Goal: Use online tool/utility: Utilize a website feature to perform a specific function

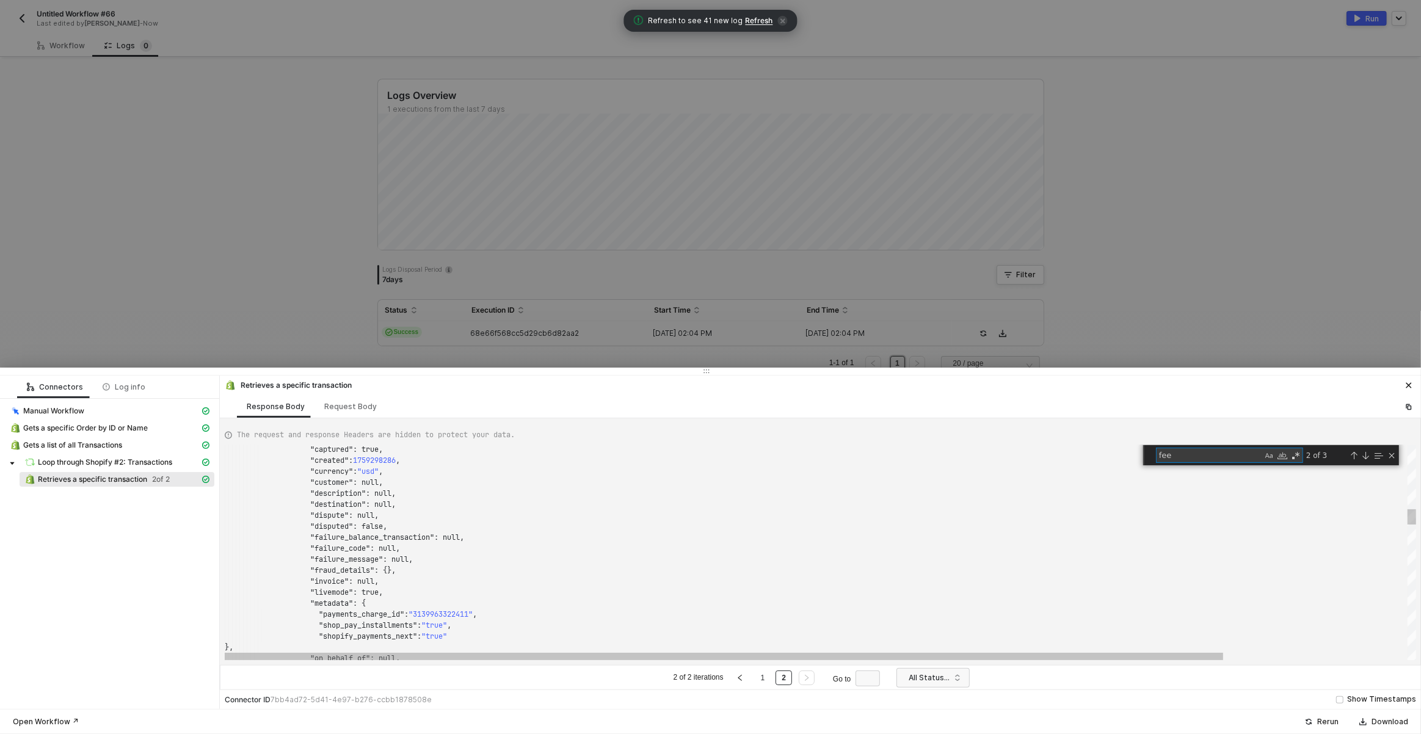
scroll to position [110, 158]
click at [133, 461] on span "Loop through Shopify #2: Transactions" at bounding box center [105, 463] width 134 height 10
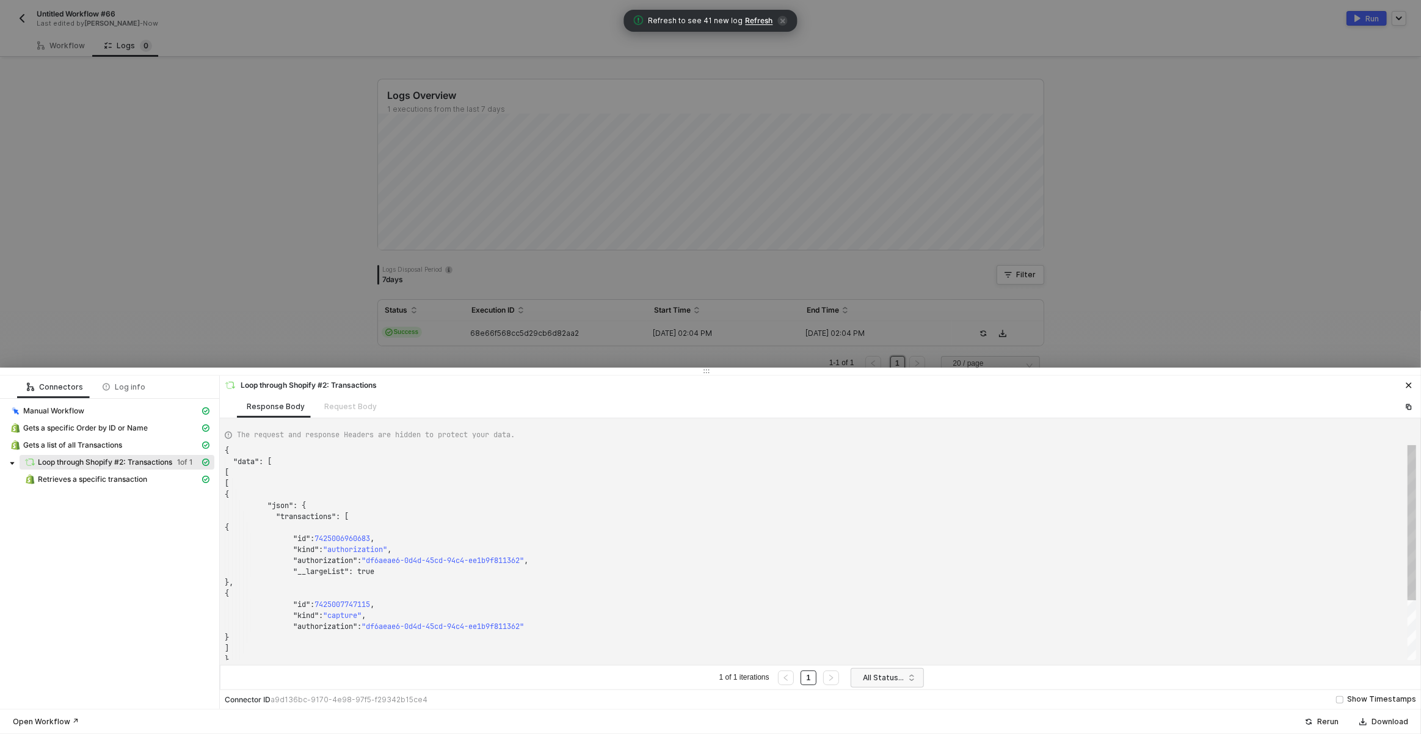
scroll to position [110, 0]
click at [153, 476] on div "Retrieves a specific transaction" at bounding box center [111, 479] width 175 height 11
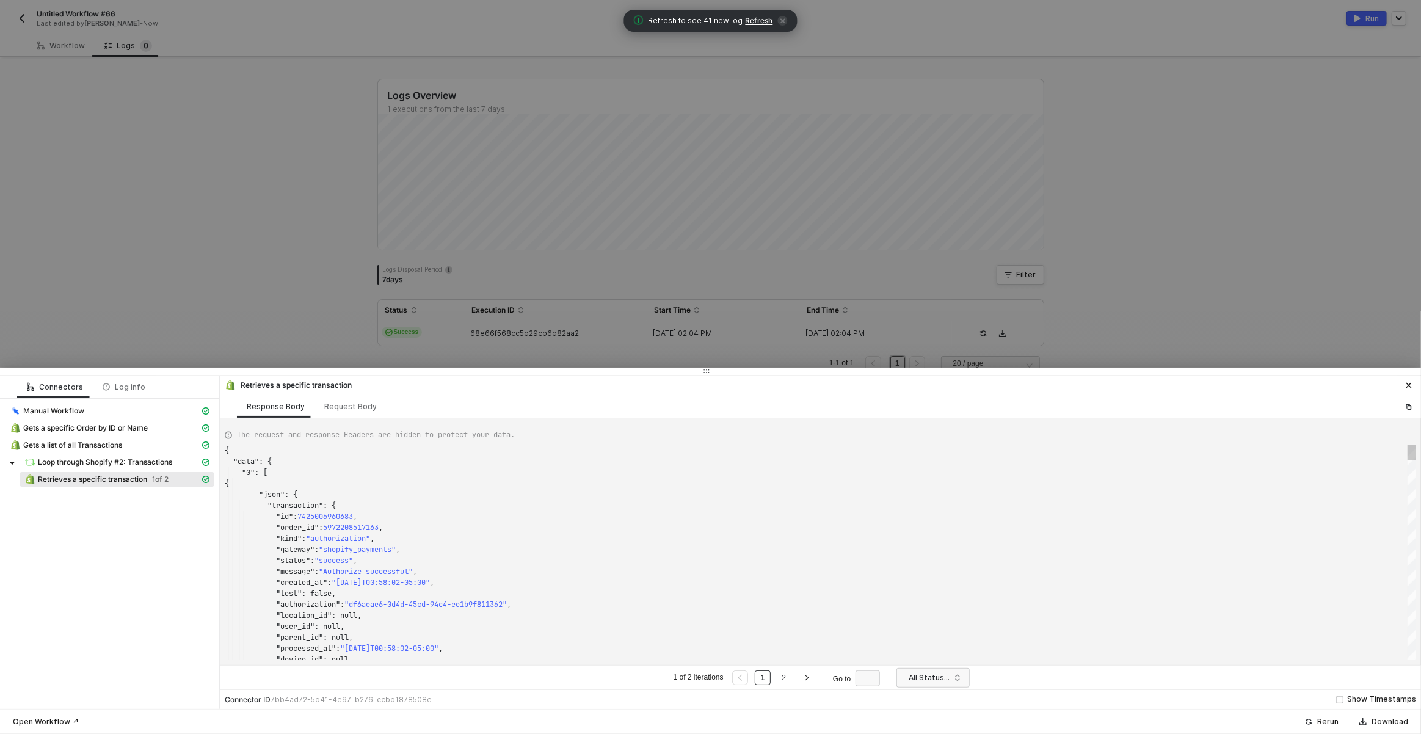
scroll to position [11, 202]
click at [778, 571] on div ""message" : "Authorize successful" ," at bounding box center [821, 571] width 1192 height 11
type textarea ""amount_details": { "tip": {} }, "amount_received": 0, "application": "ca_1vQrd…"
type textarea "g"
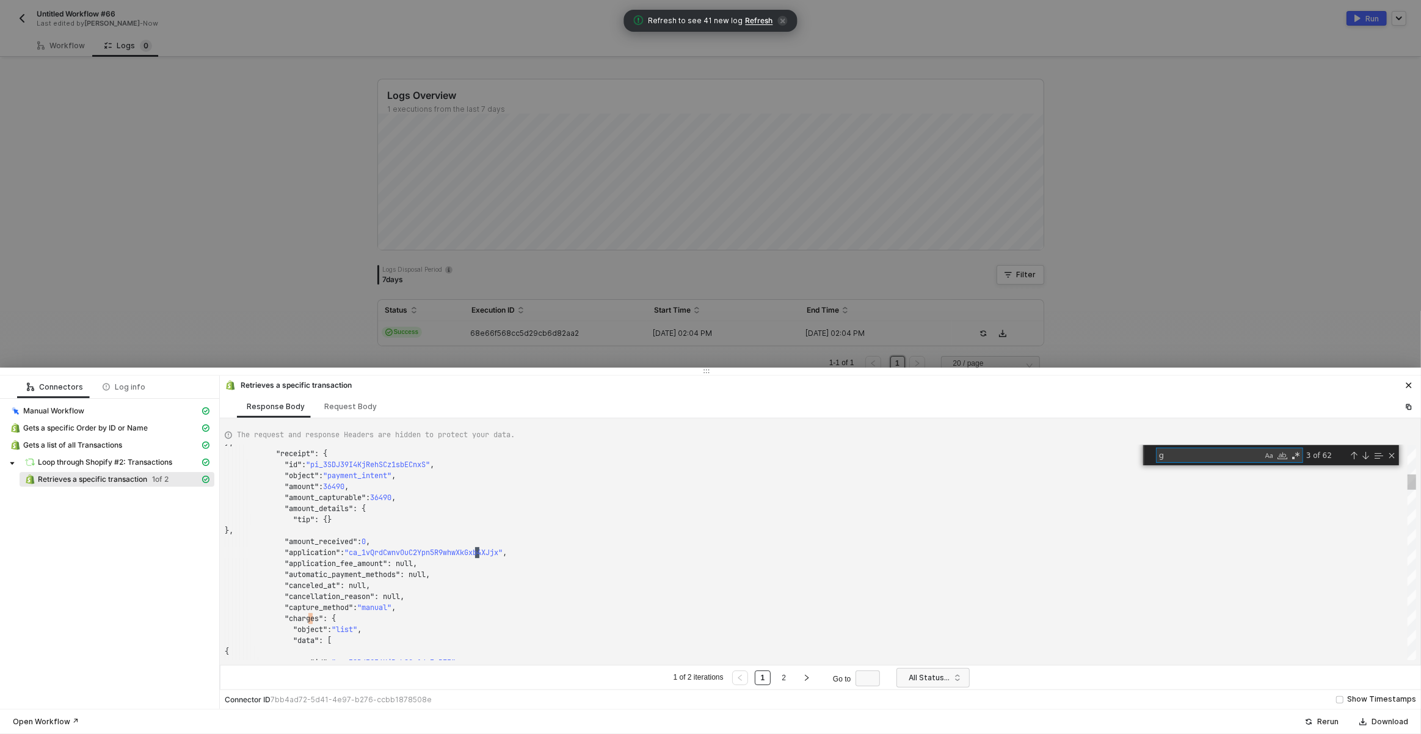
type textarea ""charges": { "object": "list", "data": [ { "id": "py_3SDJ39I4KjRehSCz1JyZmPF5",…"
type textarea "ge"
type textarea ""amount_details": { "tip": {} }, "amount_received": 0, "application": "ca_1vQrd…"
type textarea "g"
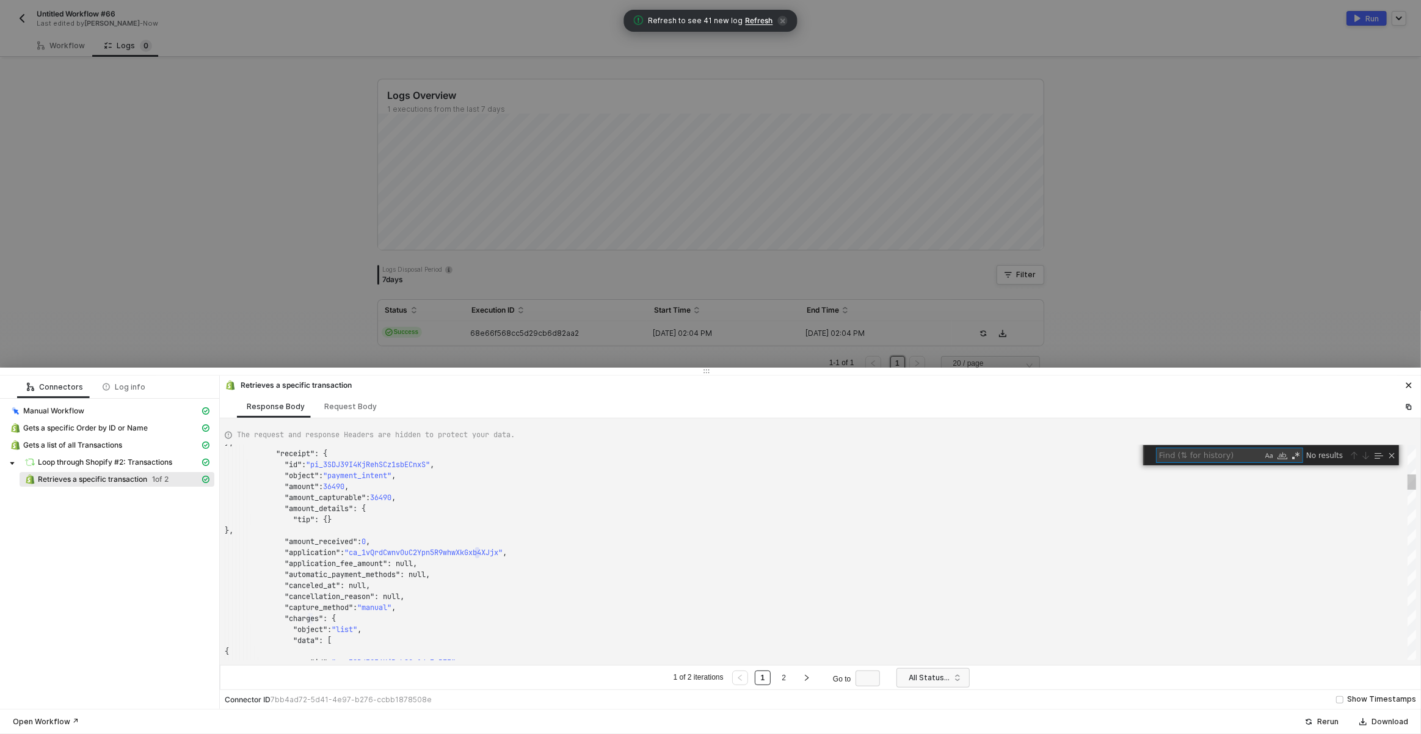
type textarea ""status": "success", "message": "Authorize successful", "created_at": "[DATE]T0…"
type textarea "f"
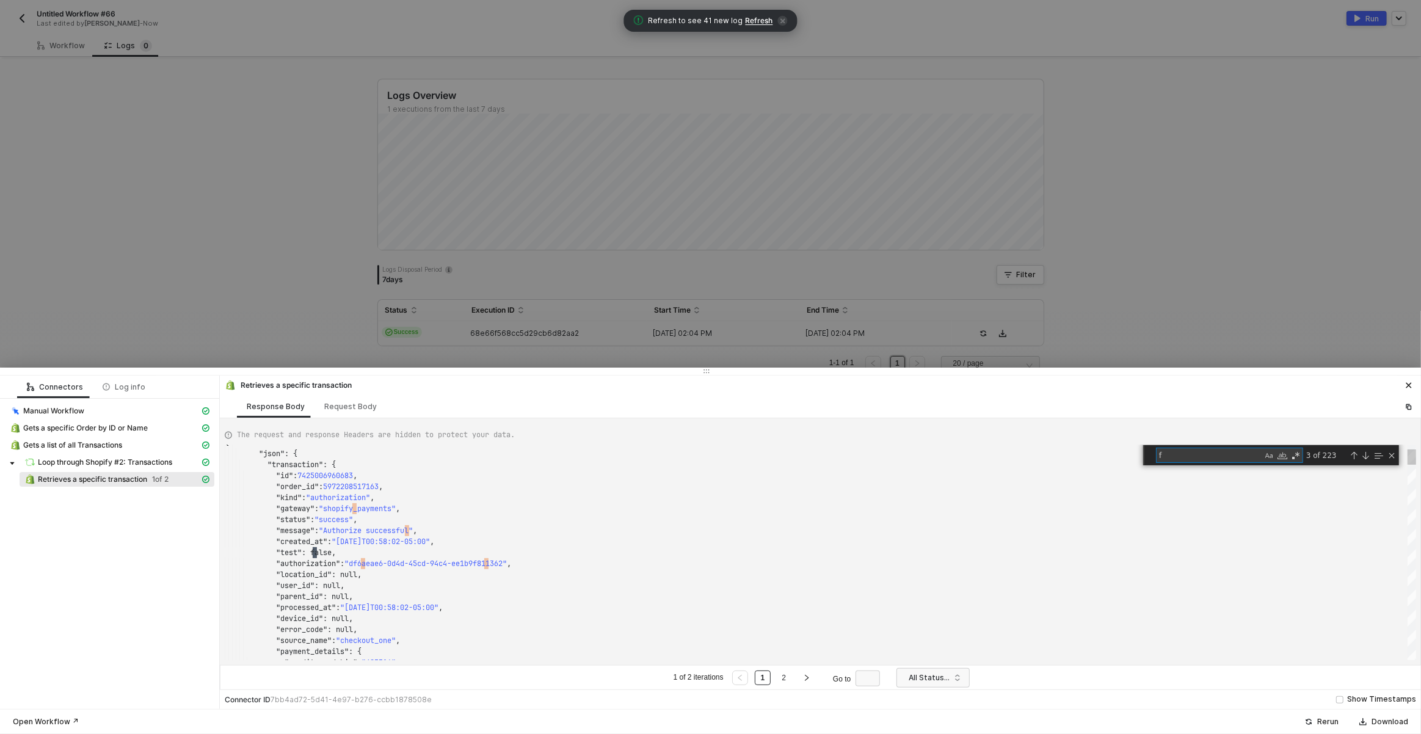
type textarea ""amount_details": { "tip": {} }, "amount_received": 0, "application": "ca_1vQrd…"
type textarea "fee"
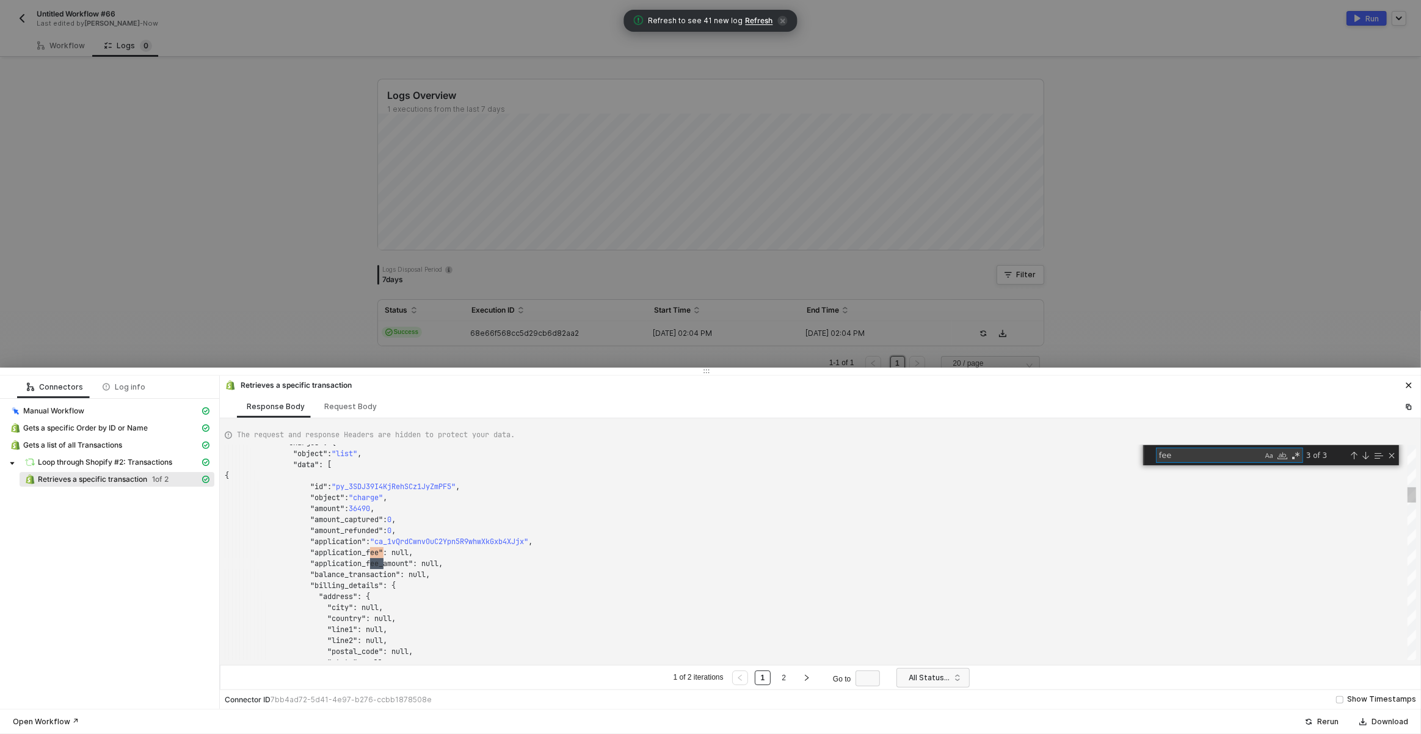
type textarea ""application_fee": null, "application_fee_amount": null, "balance_transaction":…"
type textarea "fee"
click at [788, 679] on link "2" at bounding box center [784, 677] width 12 height 13
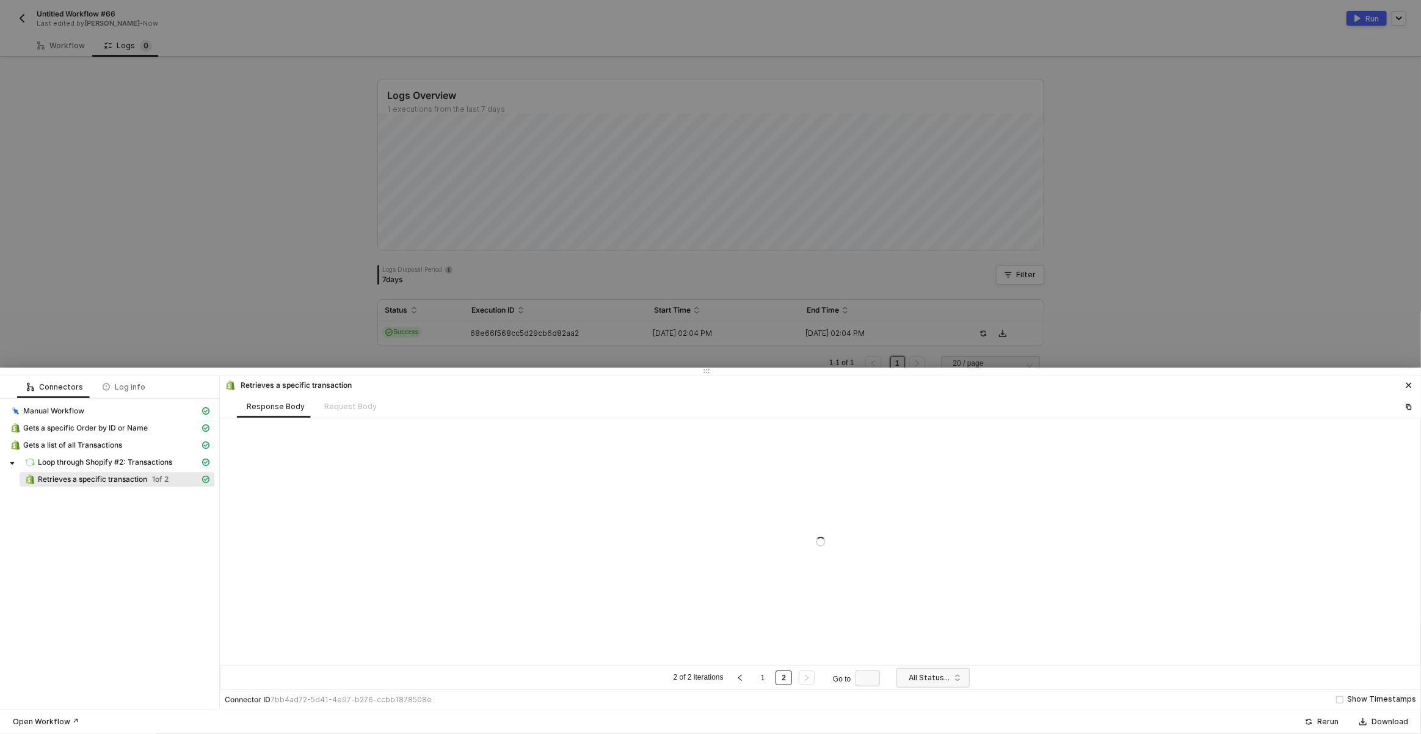
click at [1054, 529] on div at bounding box center [821, 541] width 1202 height 247
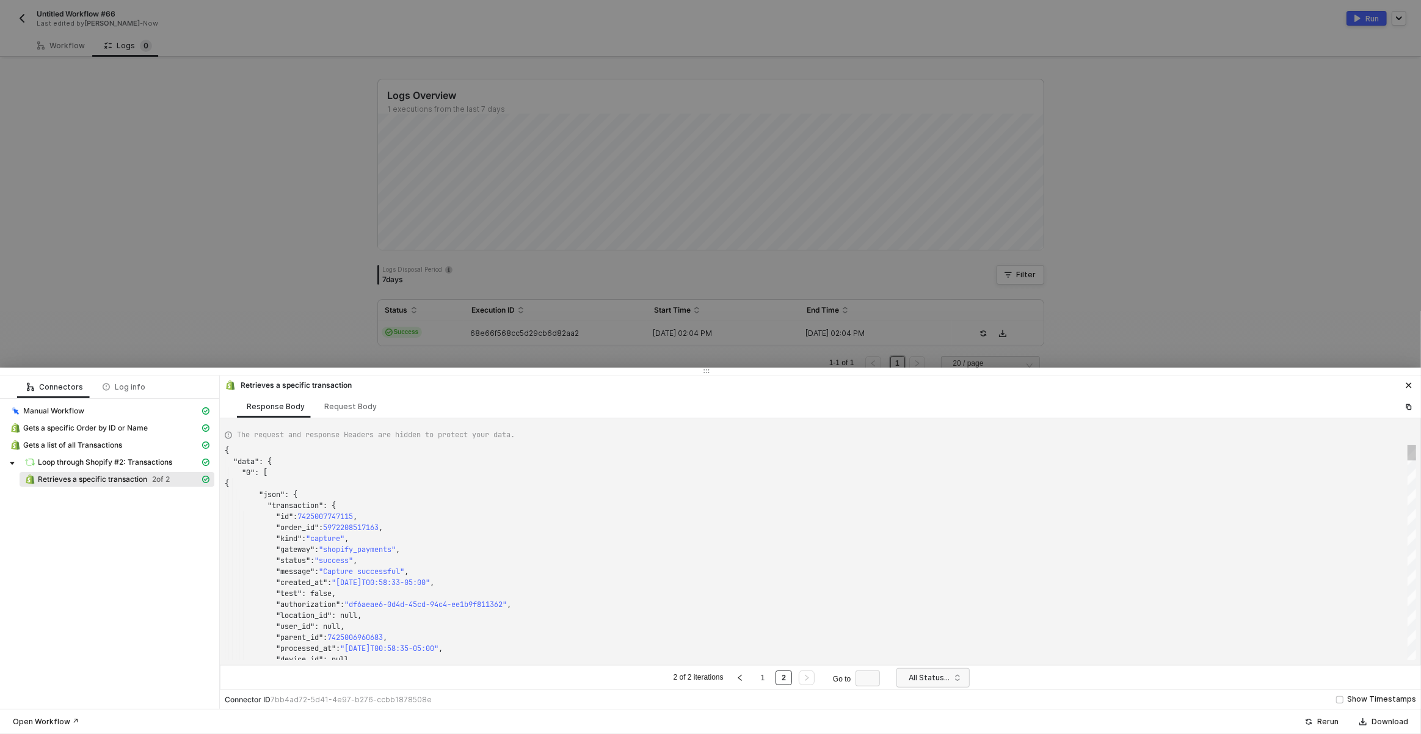
scroll to position [110, 0]
type textarea ""status": "success", "message": "Capture successful", "created_at": "[DATE]T00:…"
click at [1056, 561] on div ""status" : "success" ," at bounding box center [821, 560] width 1192 height 11
type textarea "f"
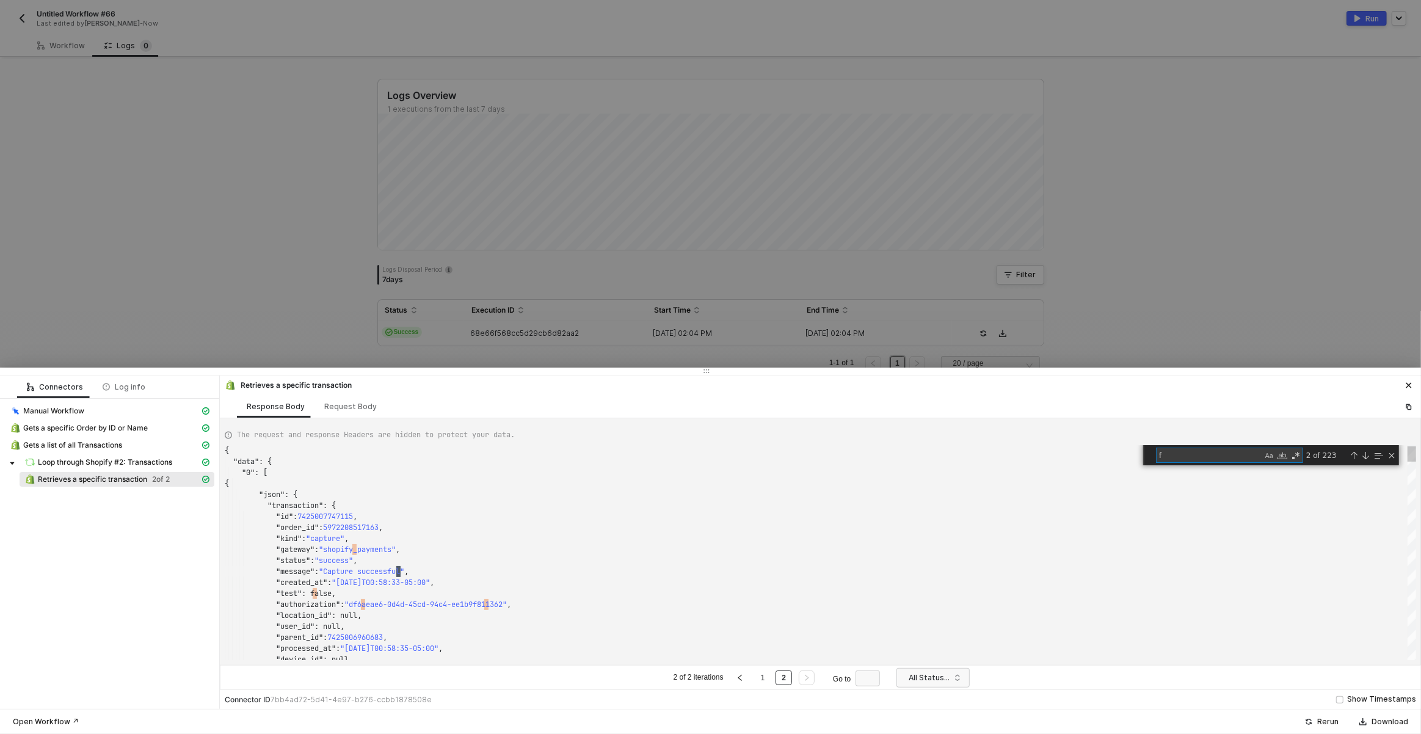
type textarea ""amount_details": { "tip": {} }, "amount_received": 36490, "application": "ca_1…"
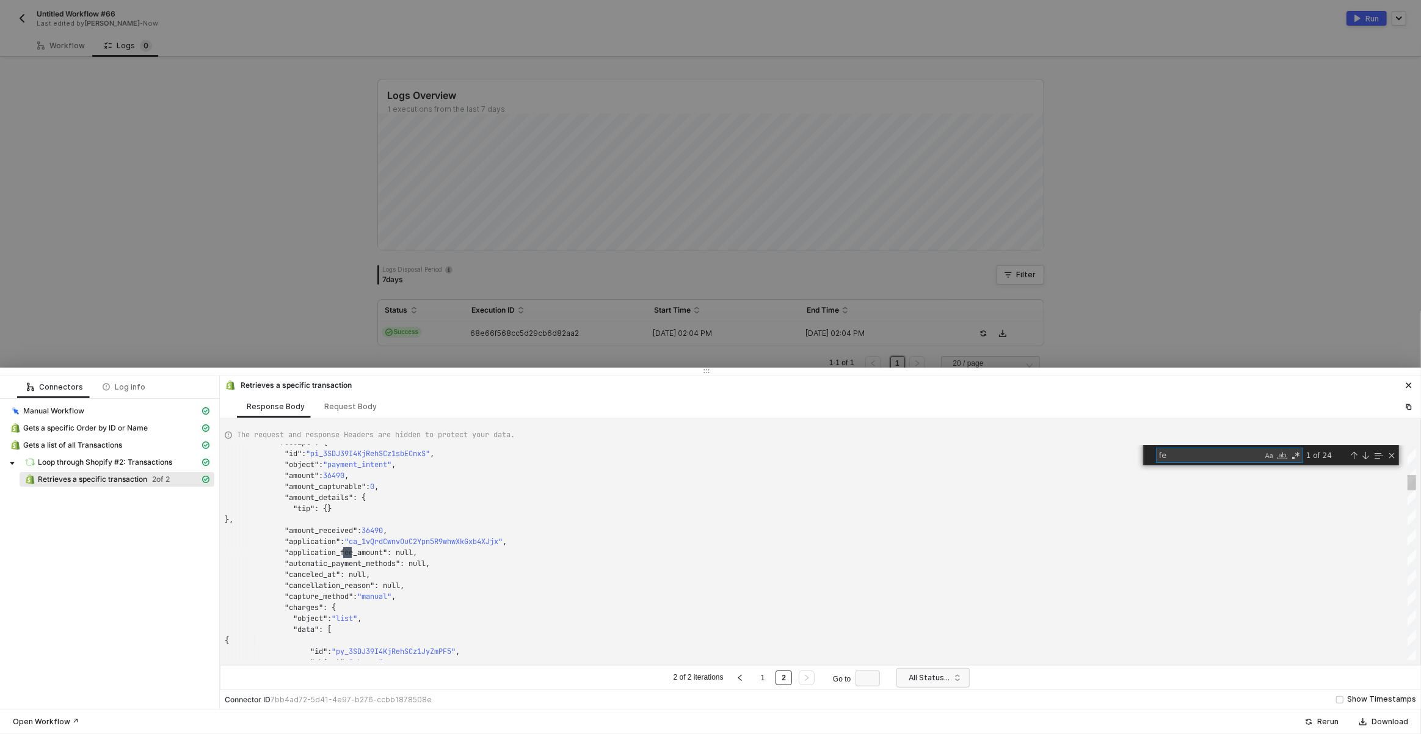
type textarea "fee"
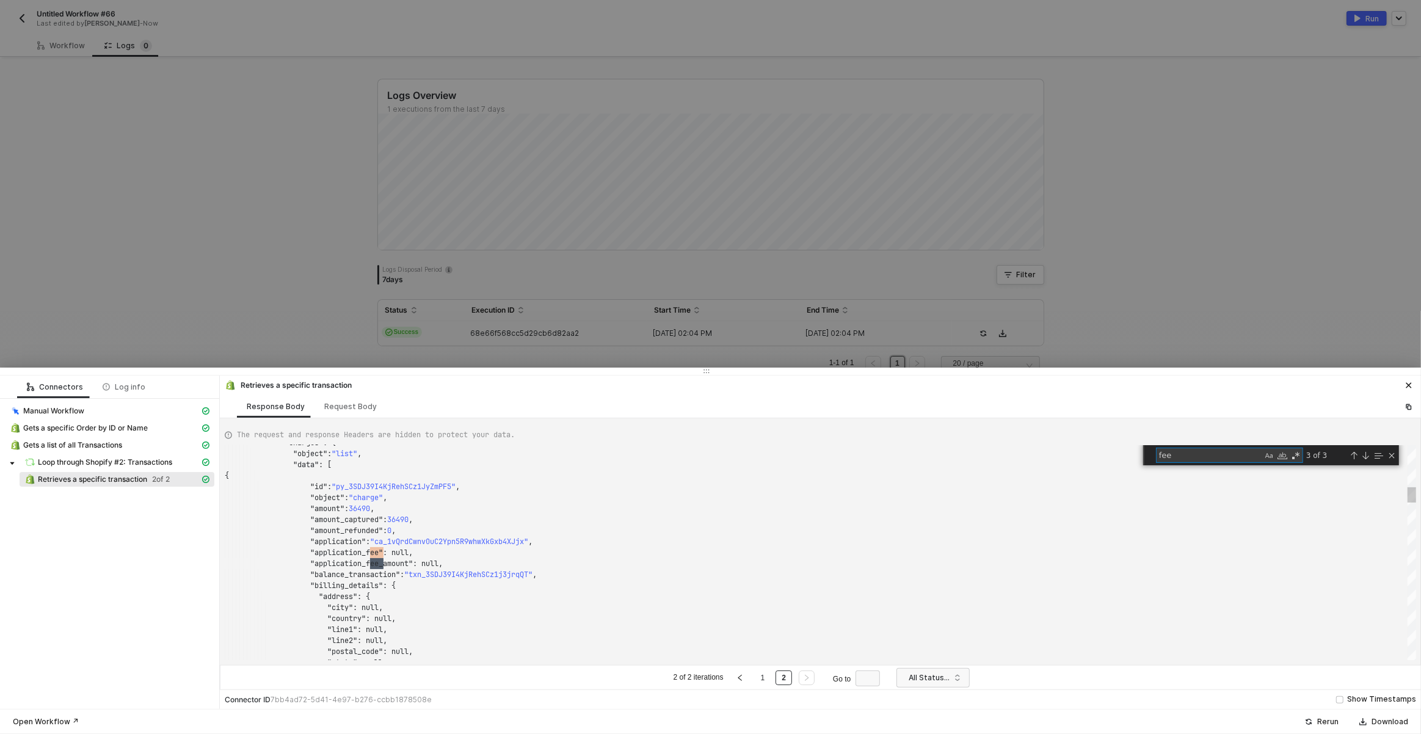
type textarea ""amount_details": { "tip": {} }, "amount_received": 36490, "application": "ca_1…"
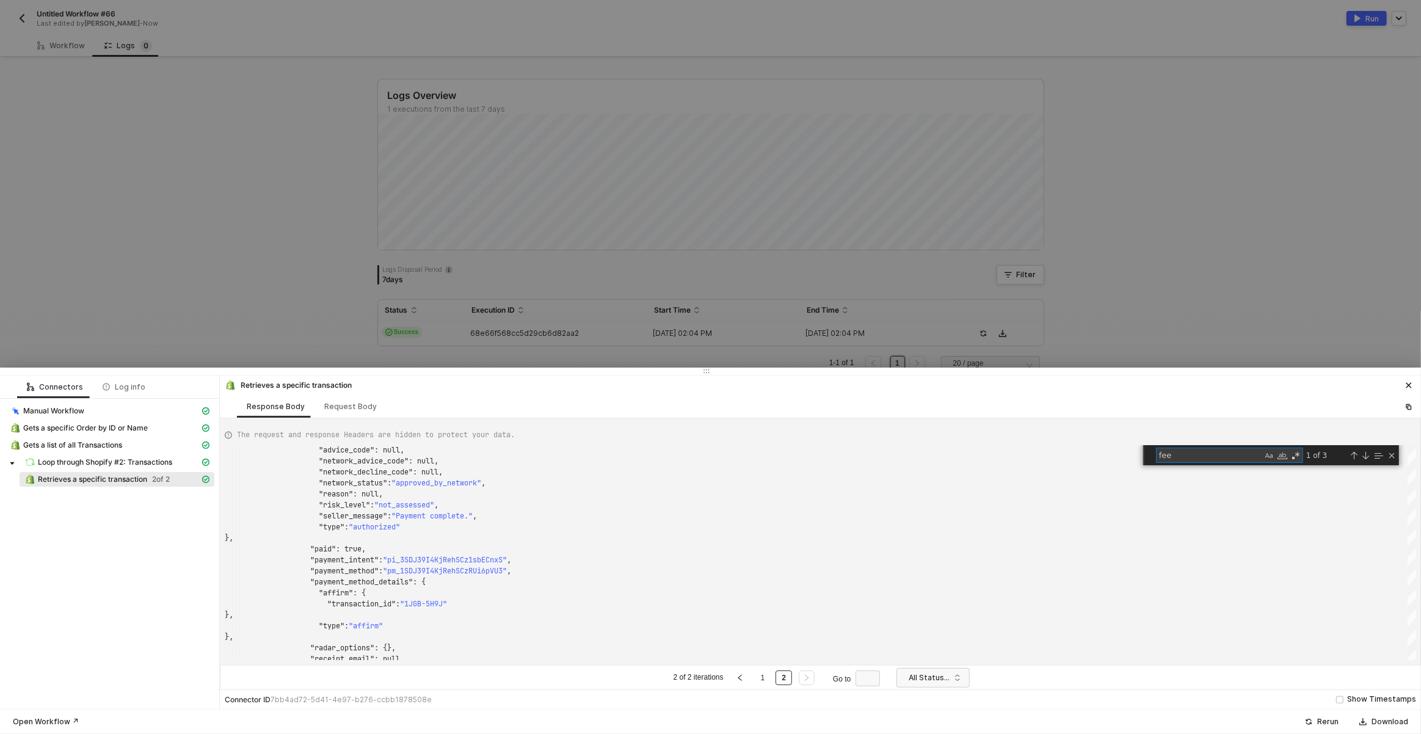
type textarea "fee"
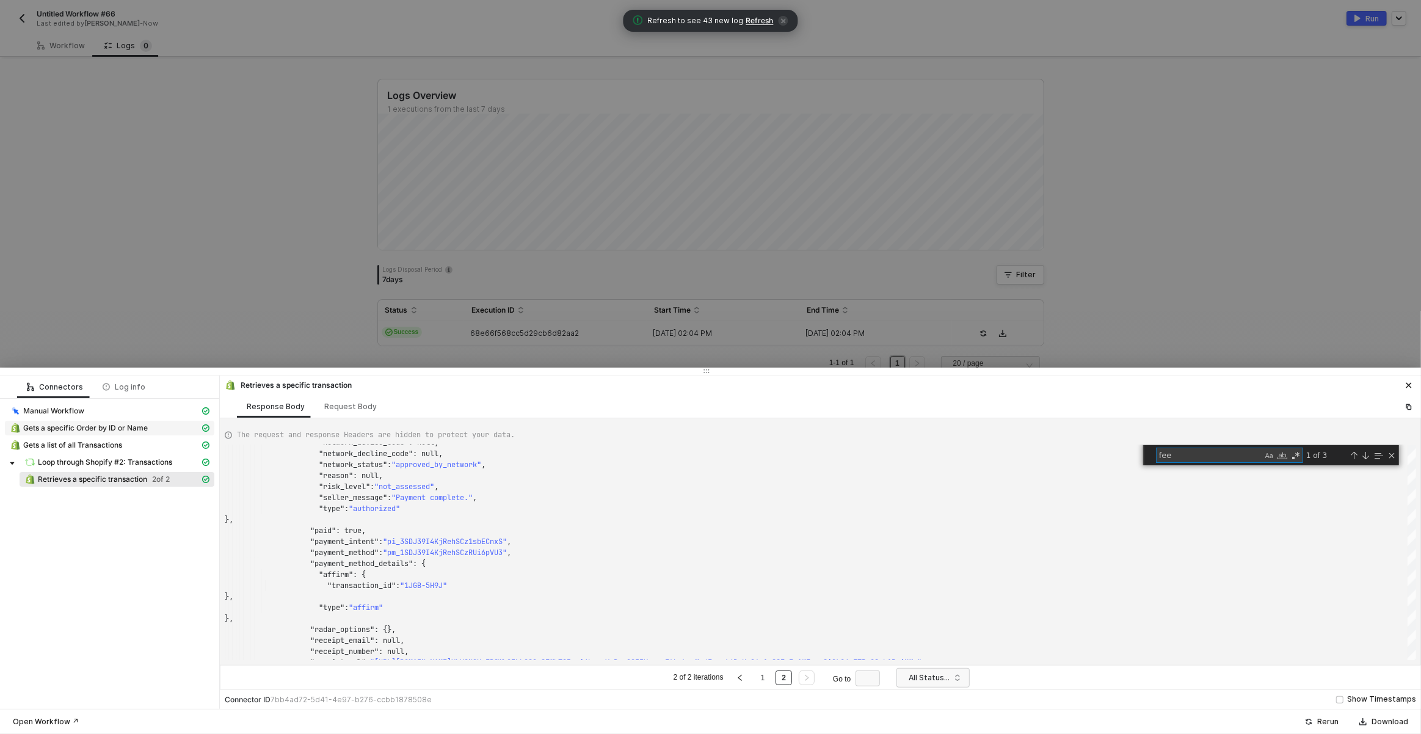
click at [110, 429] on span "Gets a specific Order by ID or Name" at bounding box center [85, 428] width 125 height 10
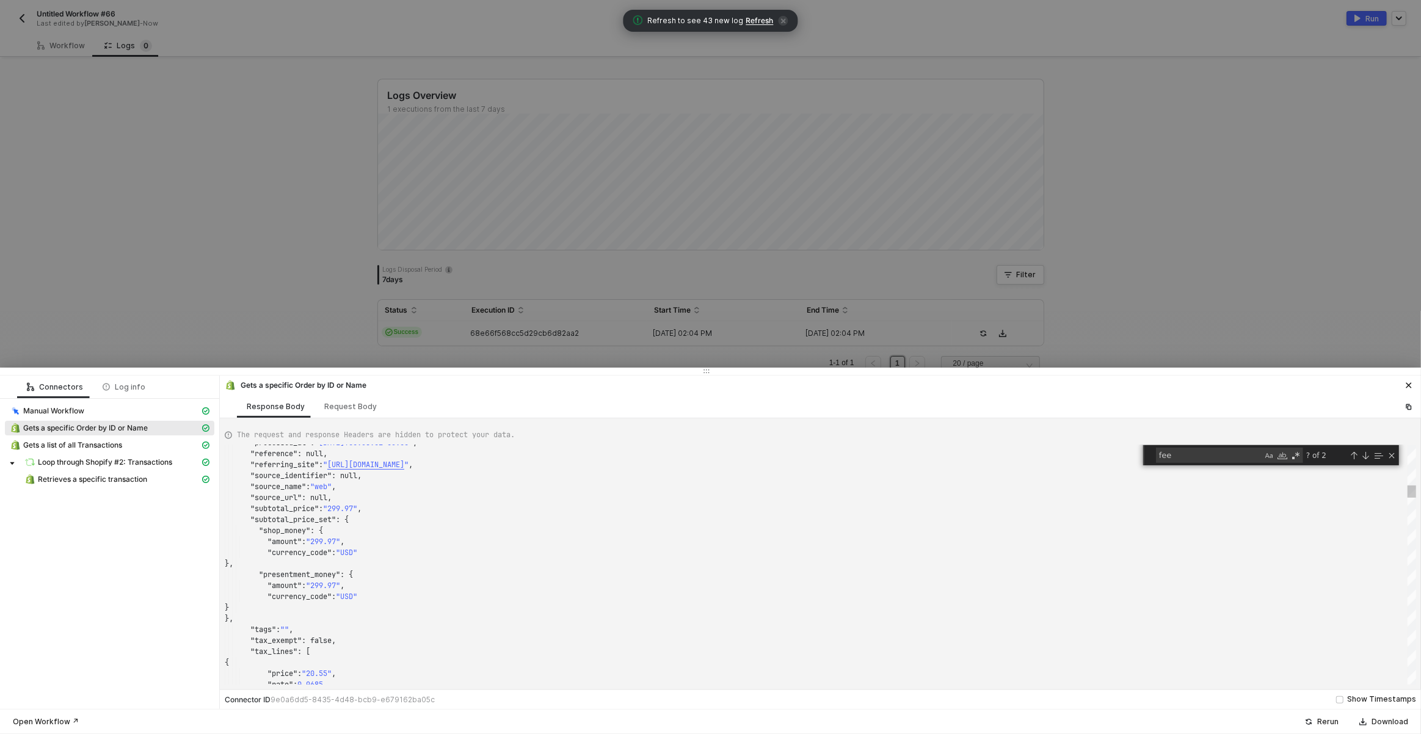
click at [279, 520] on span ""subtotal_price_set"" at bounding box center [293, 520] width 86 height 10
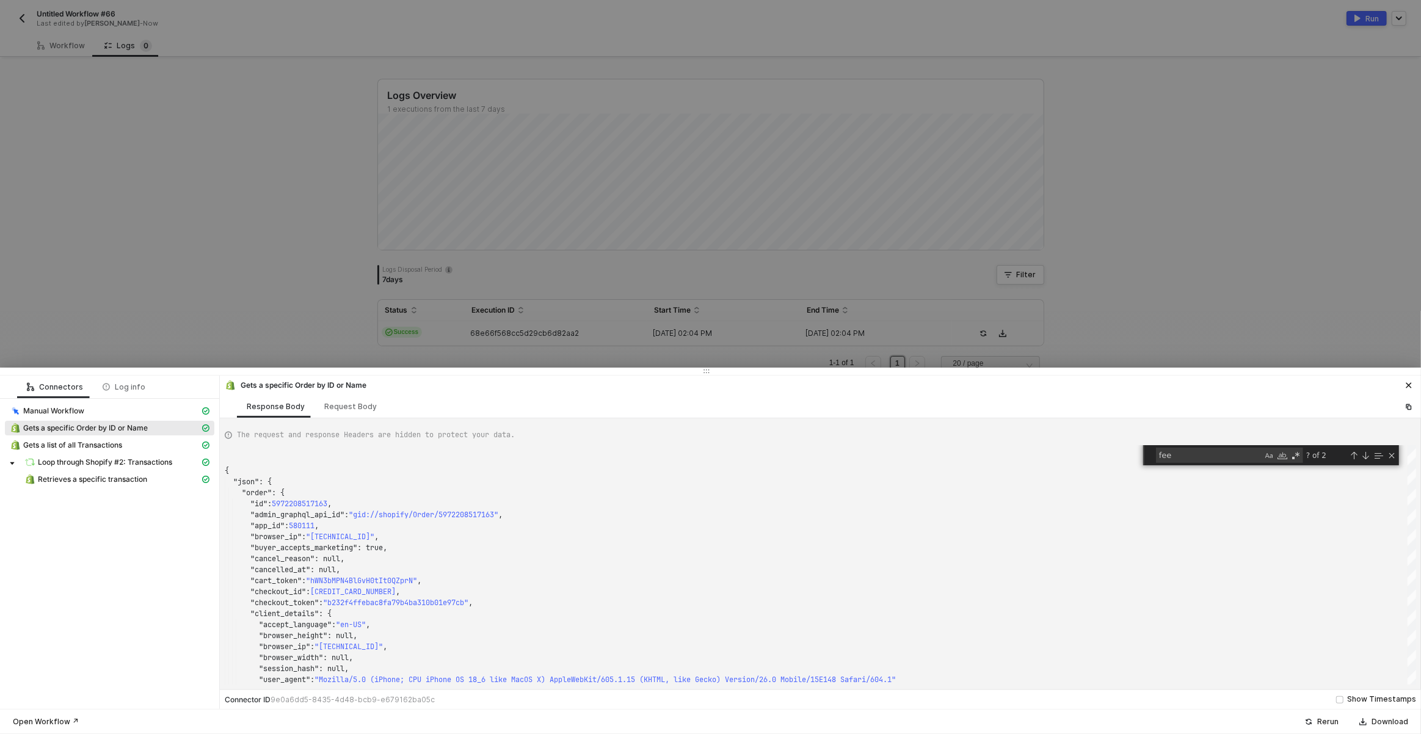
click at [74, 429] on span "Gets a specific Order by ID or Name" at bounding box center [85, 428] width 125 height 10
click at [312, 504] on div ""session_hash" : null, "user_agent" : "Mozilla/5.0 (iPhone; CPU iPhone OS 18_6 …" at bounding box center [821, 564] width 1192 height 239
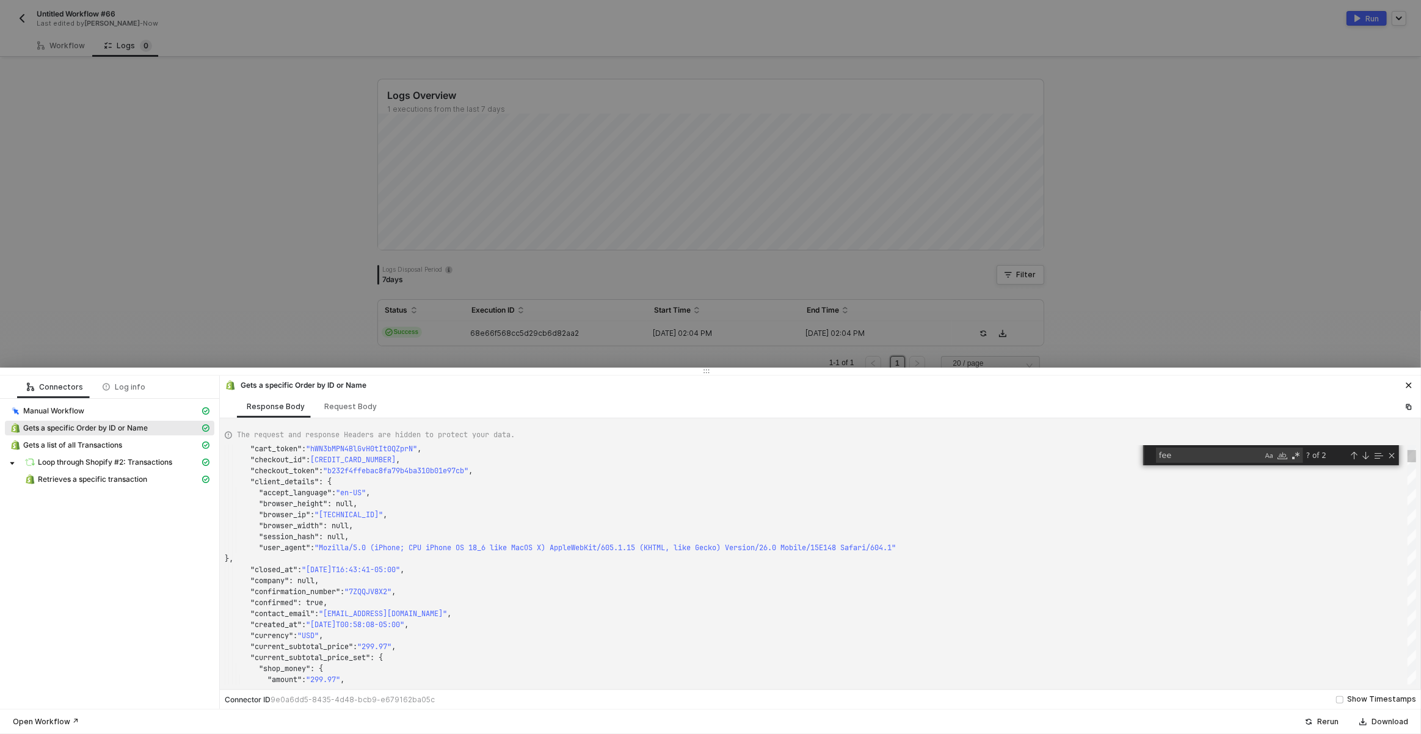
type textarea "}, "closed_at": "[DATE]T16:43:41-05:00", "company": null, "confirmation_number"…"
click at [403, 614] on span ""[EMAIL_ADDRESS][DOMAIN_NAME]"" at bounding box center [383, 614] width 128 height 10
type textarea "n"
type textarea ""shop_money": { "amount": "299.97", "currency_code": "USD" }, "presentment_mone…"
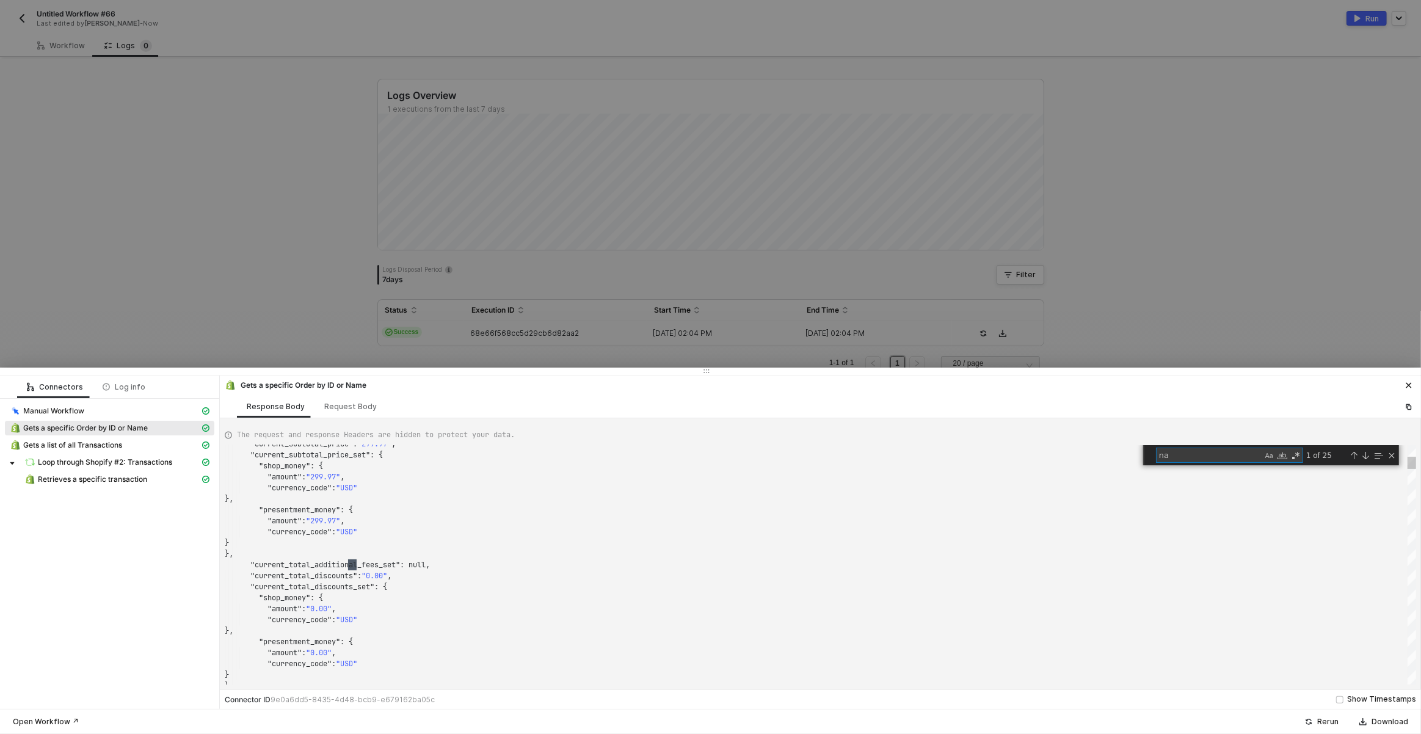
type textarea "nam"
type textarea ""financial_status": "paid", "fulfillment_status": "fulfilled", "landing_site": …"
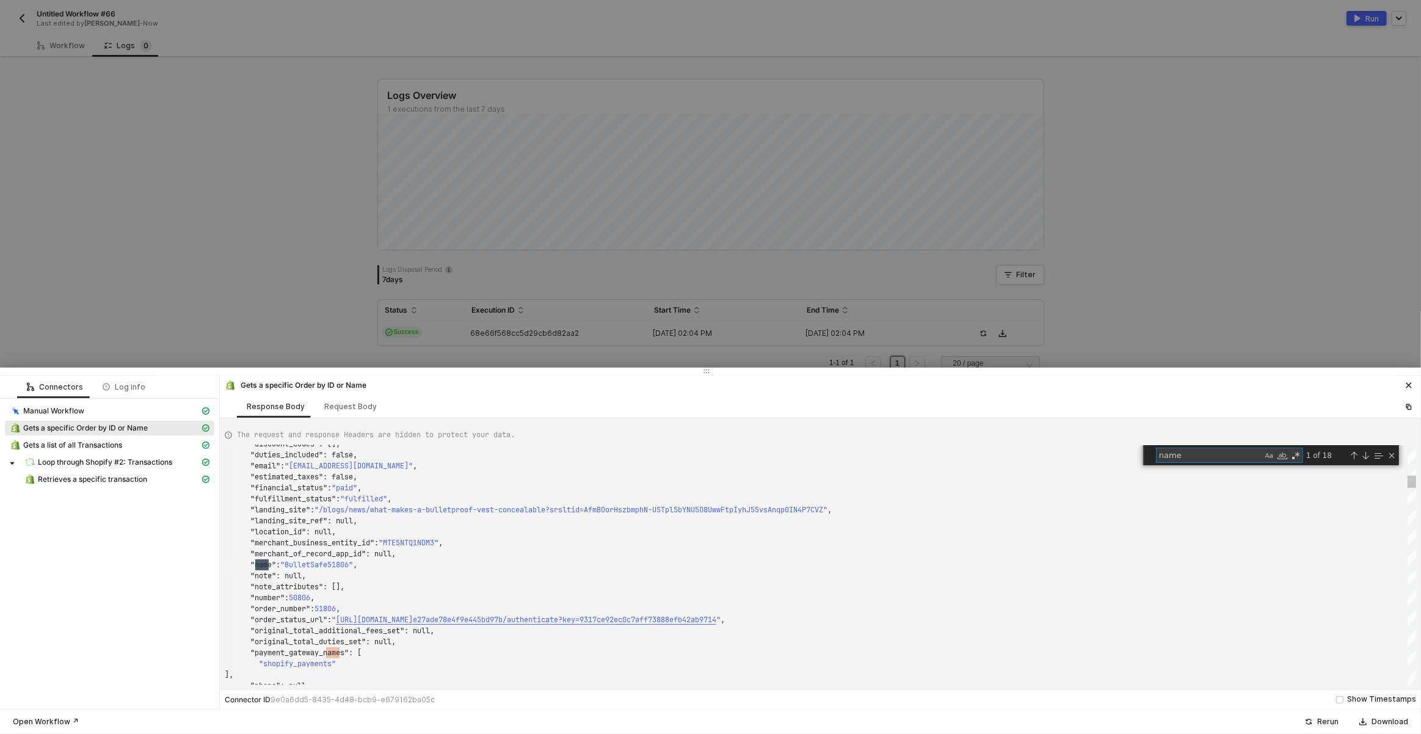
scroll to position [110, 48]
type textarea "name"
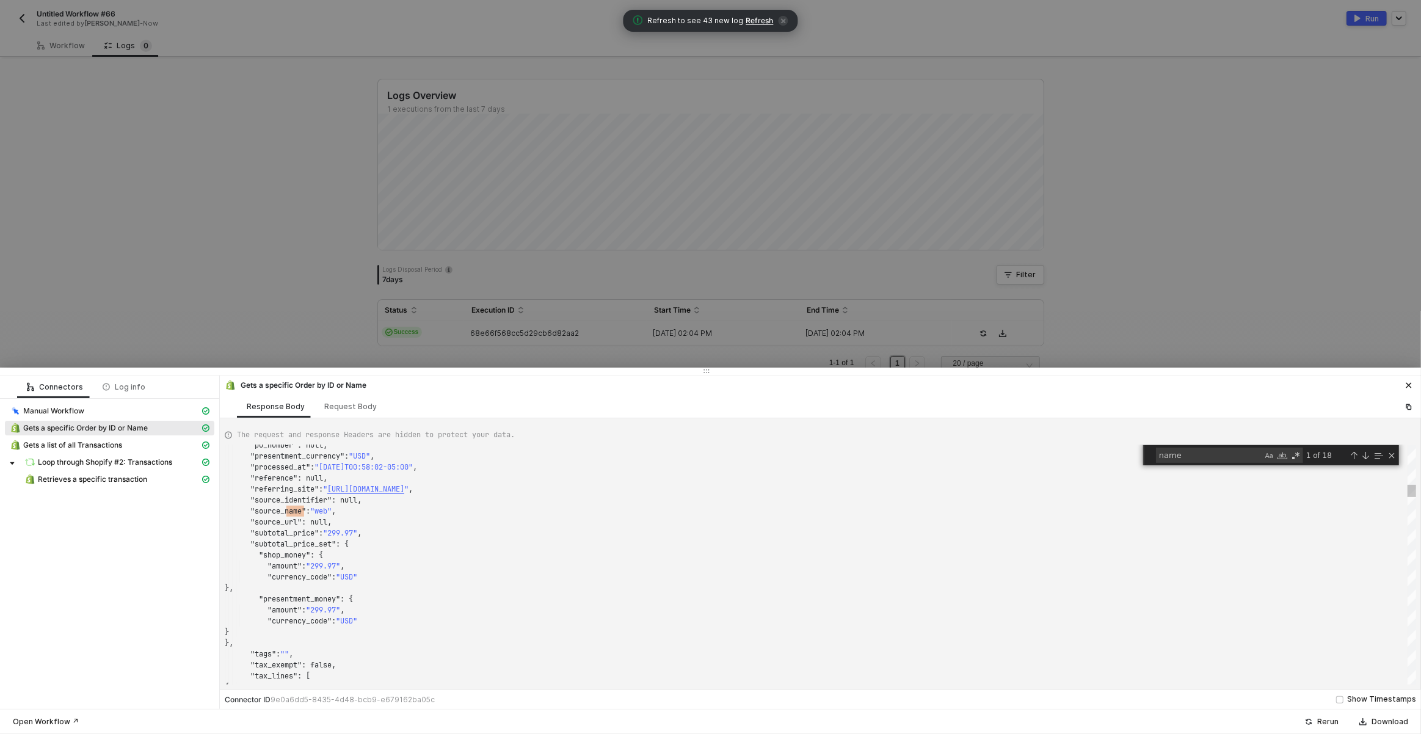
click at [293, 555] on span ""shop_money"" at bounding box center [284, 555] width 51 height 10
type textarea ""amount": "299.97", "currency_code": "USD" }, "presentment_money": { "amount": …"
click at [296, 603] on span ""presentment_money"" at bounding box center [299, 599] width 81 height 10
